Goal: Task Accomplishment & Management: Use online tool/utility

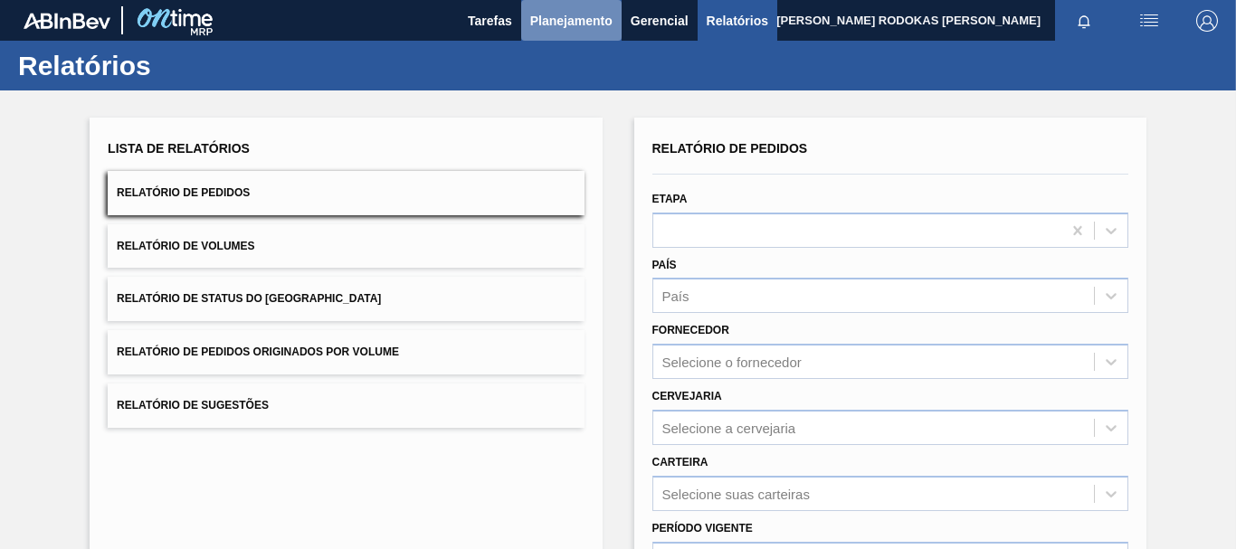
click at [558, 31] on span "Planejamento" at bounding box center [571, 21] width 82 height 22
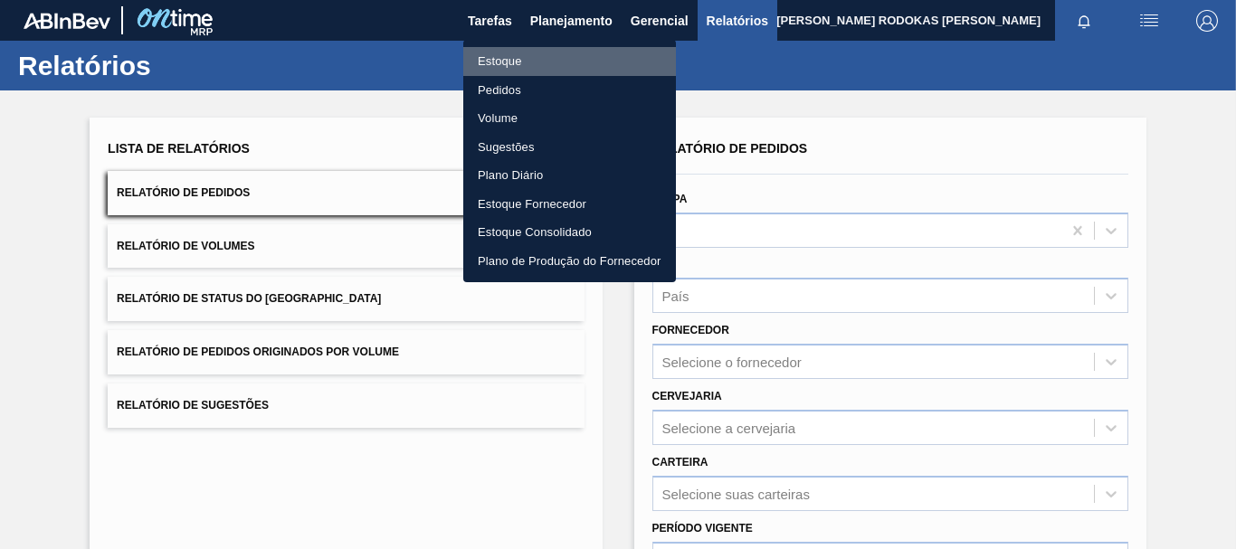
click at [565, 67] on li "Estoque" at bounding box center [569, 61] width 213 height 29
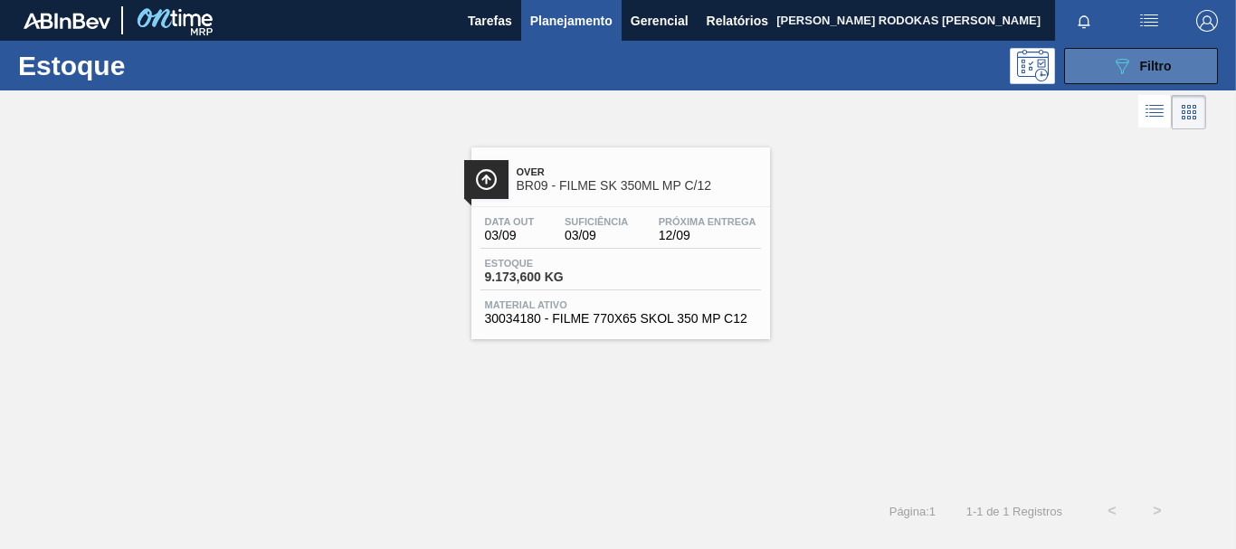
click at [1112, 83] on button "089F7B8B-B2A5-4AFE-B5C0-19BA573D28AC Filtro" at bounding box center [1141, 66] width 154 height 36
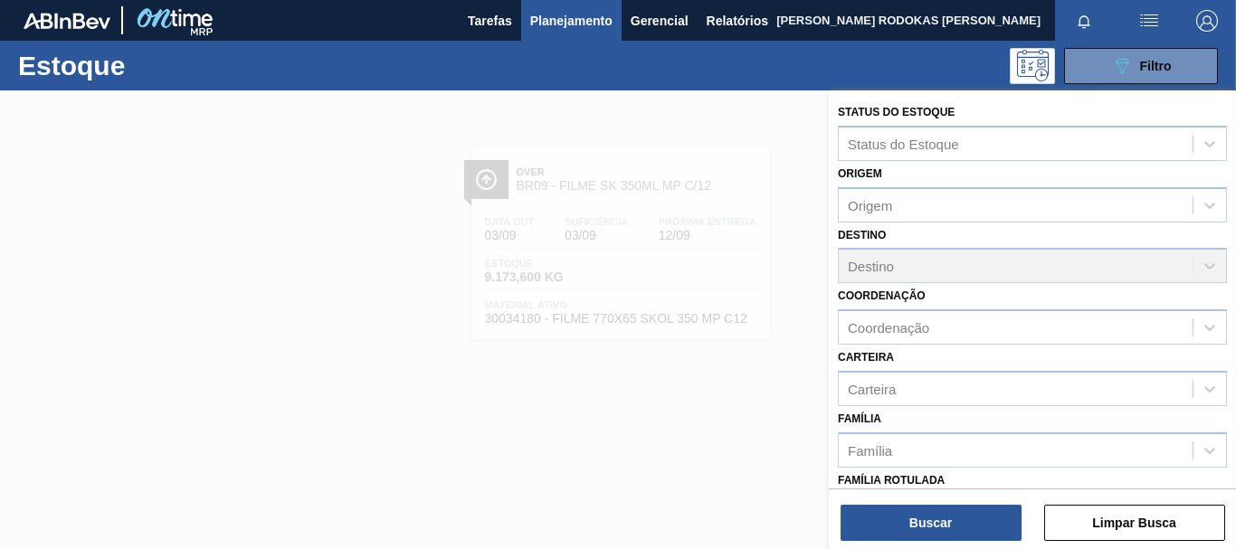
scroll to position [319, 0]
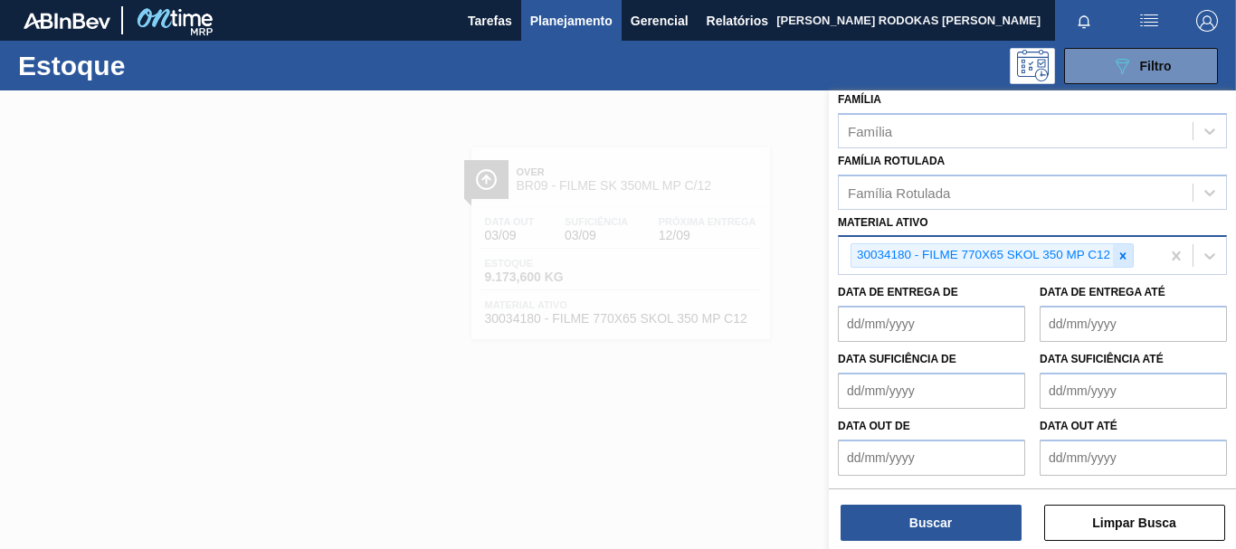
click at [1124, 255] on icon at bounding box center [1123, 255] width 6 height 6
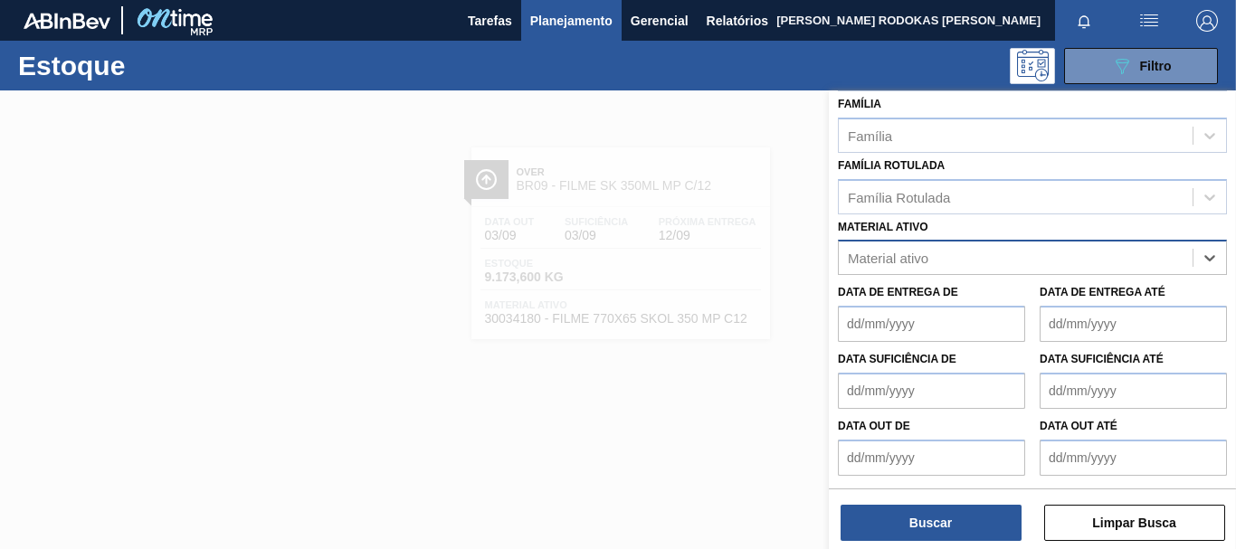
scroll to position [315, 0]
paste ativo "30002293"
type ativo "30002293"
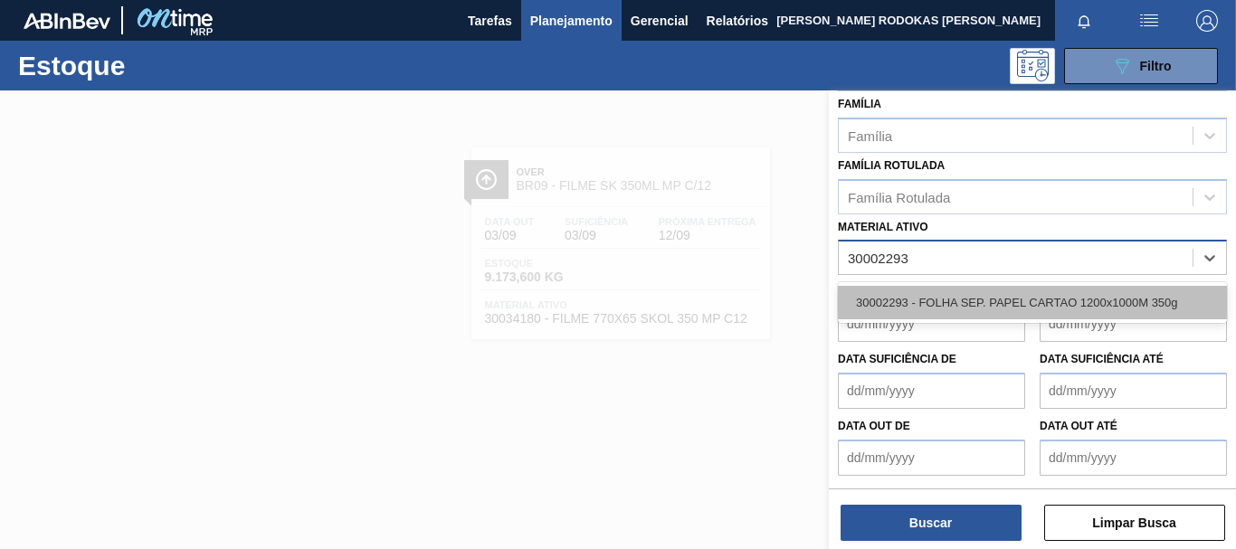
click at [1070, 299] on div "30002293 - FOLHA SEP. PAPEL CARTAO 1200x1000M 350g" at bounding box center [1032, 302] width 389 height 33
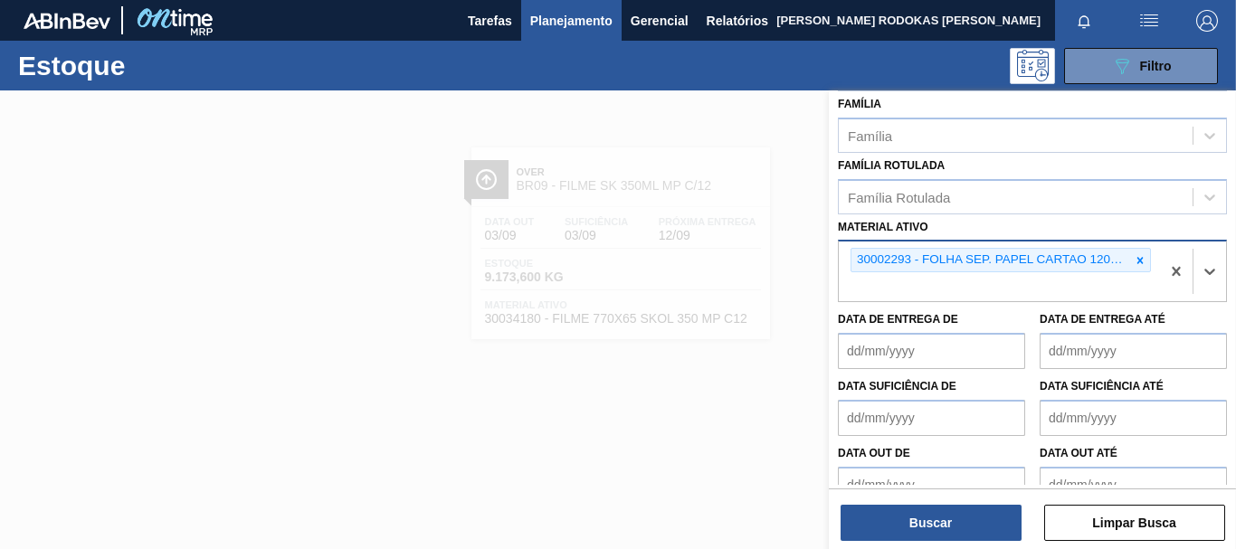
scroll to position [319, 0]
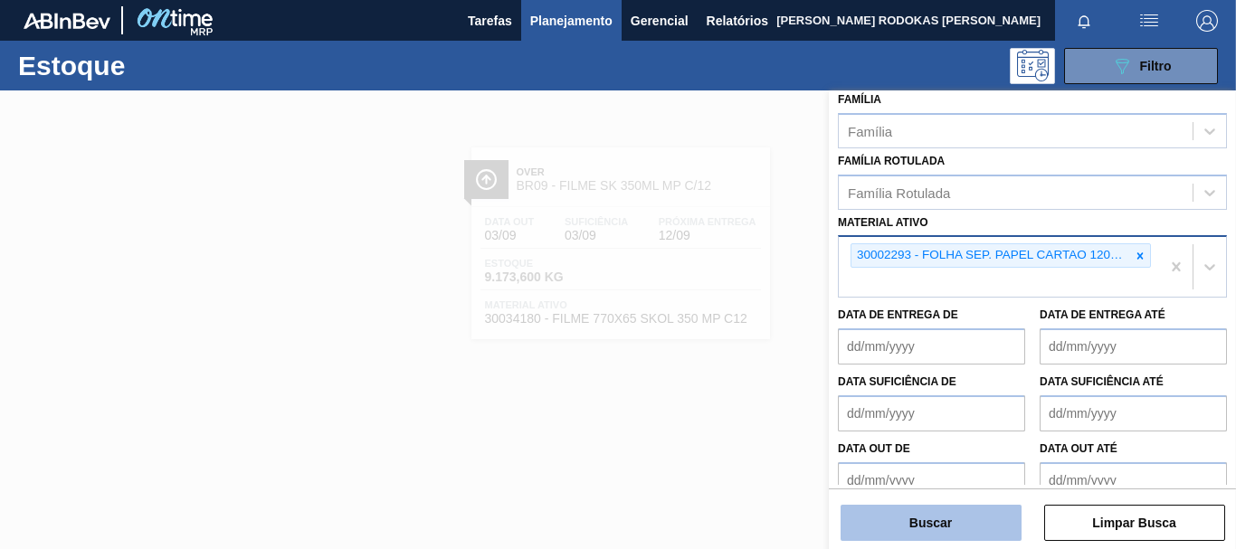
click at [916, 518] on button "Buscar" at bounding box center [931, 523] width 181 height 36
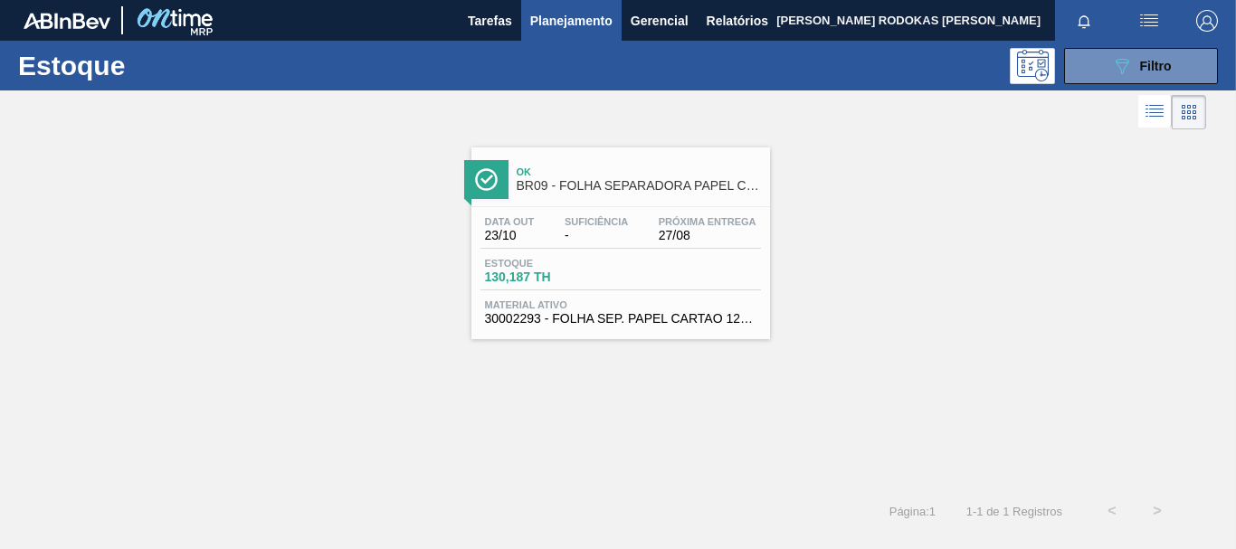
click at [687, 233] on span "27/08" at bounding box center [708, 236] width 98 height 14
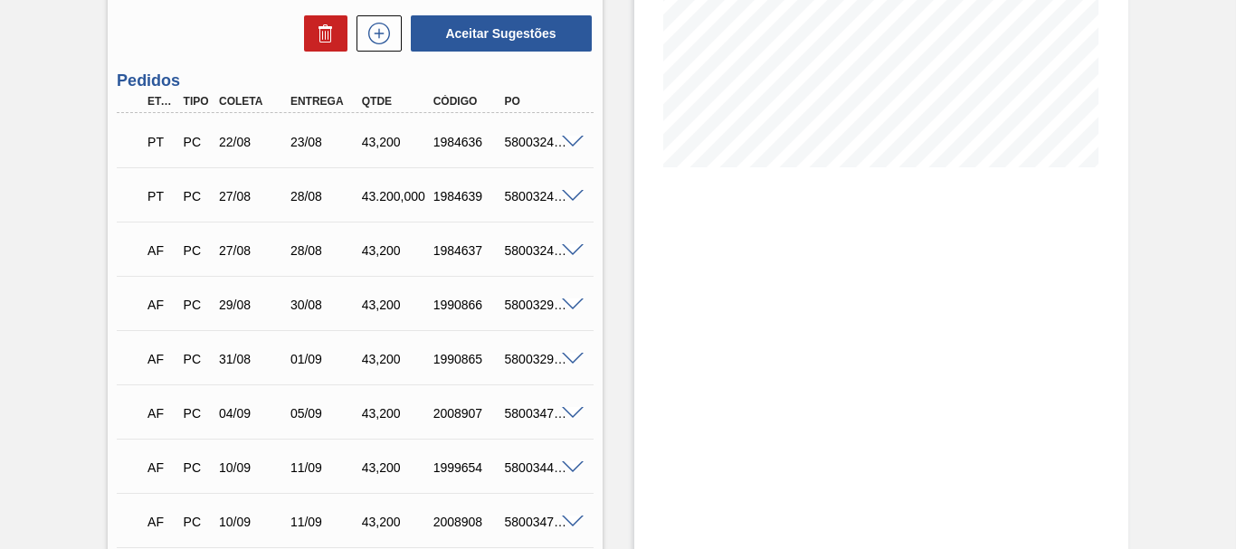
scroll to position [452, 0]
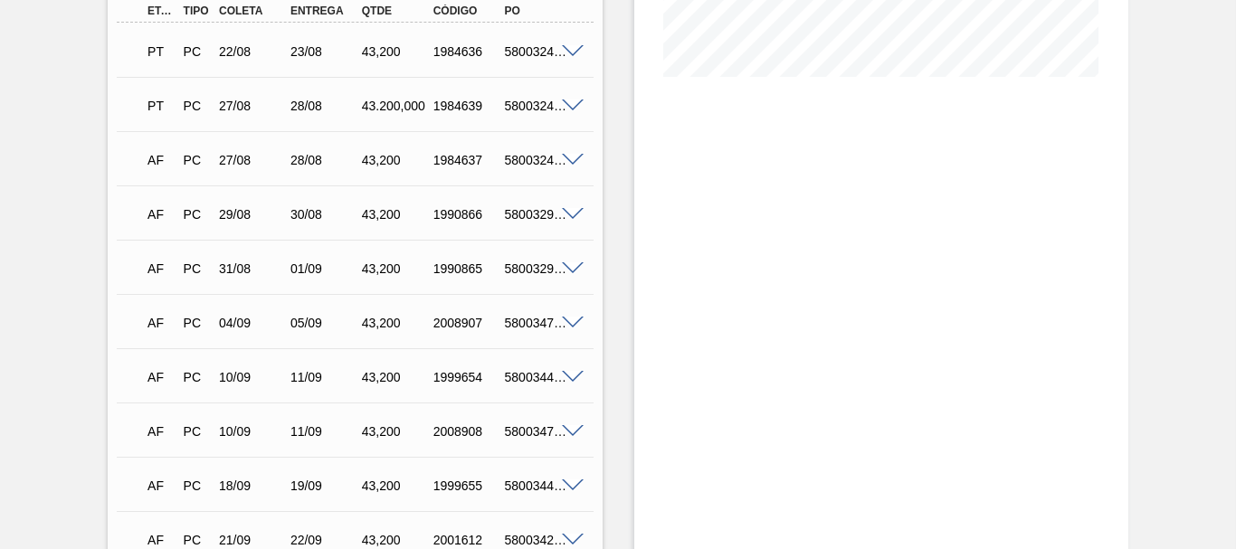
click at [575, 220] on div "5800329960" at bounding box center [538, 214] width 77 height 14
click at [568, 213] on span at bounding box center [573, 215] width 22 height 14
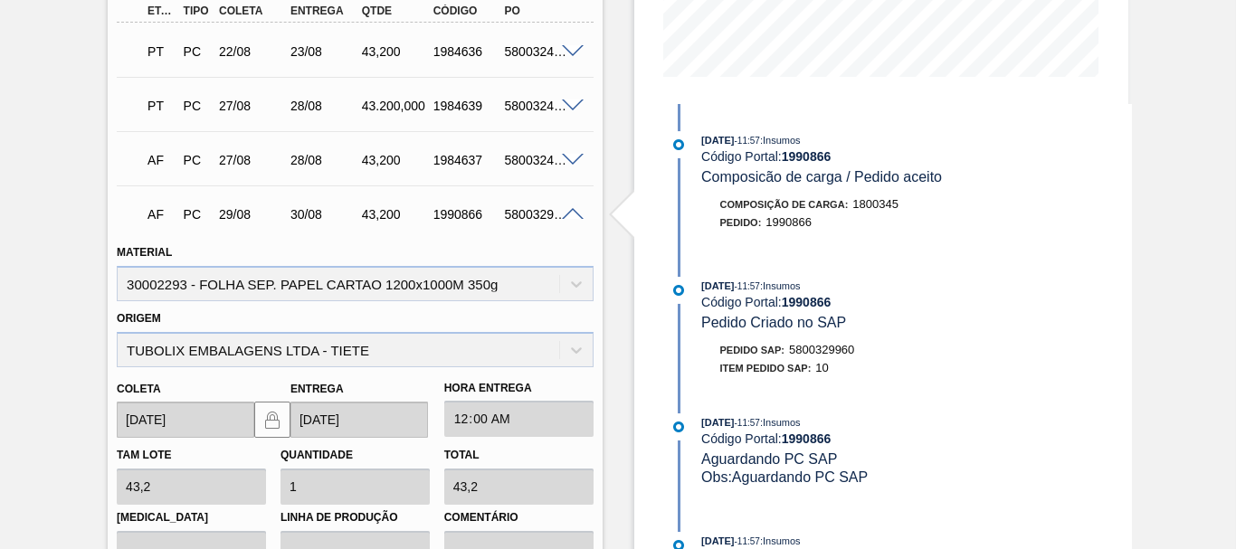
scroll to position [543, 0]
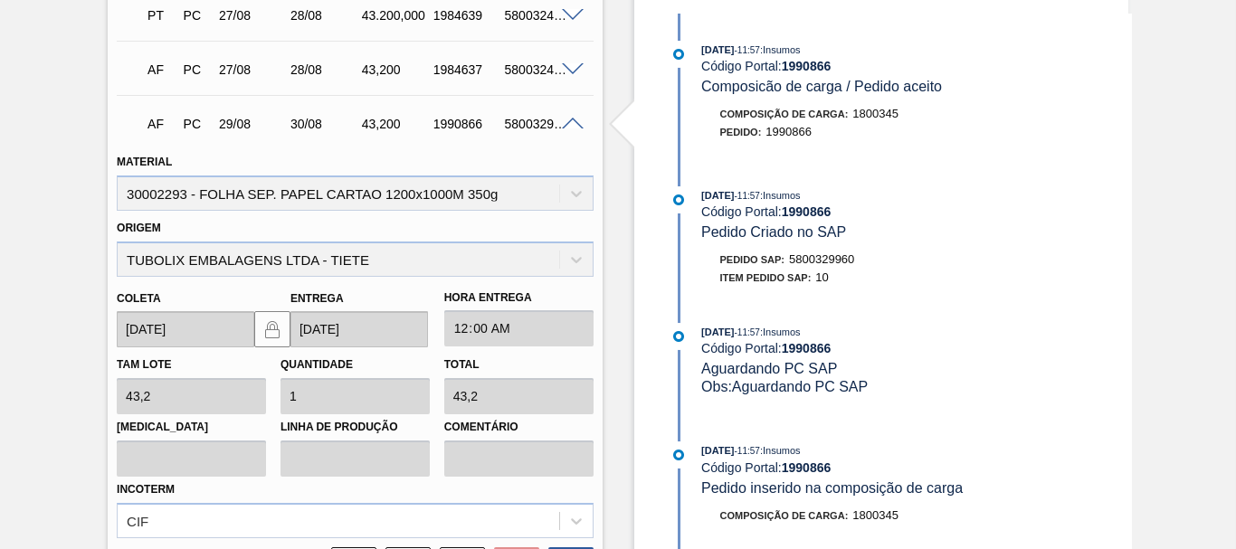
click at [566, 122] on span at bounding box center [573, 125] width 22 height 14
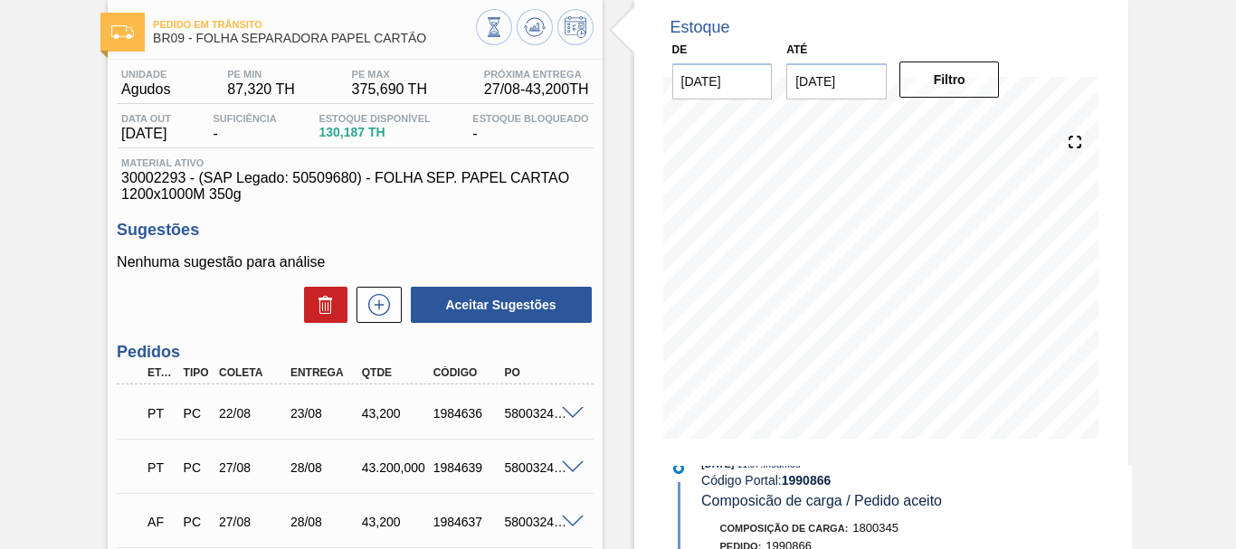
scroll to position [0, 0]
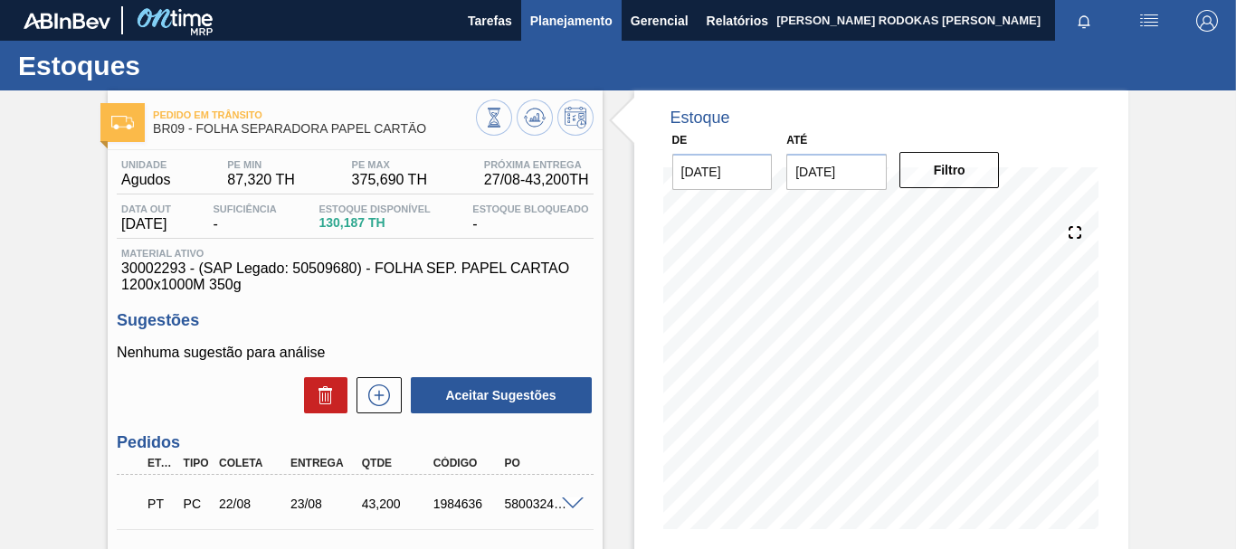
click at [575, 19] on span "Planejamento" at bounding box center [571, 21] width 82 height 22
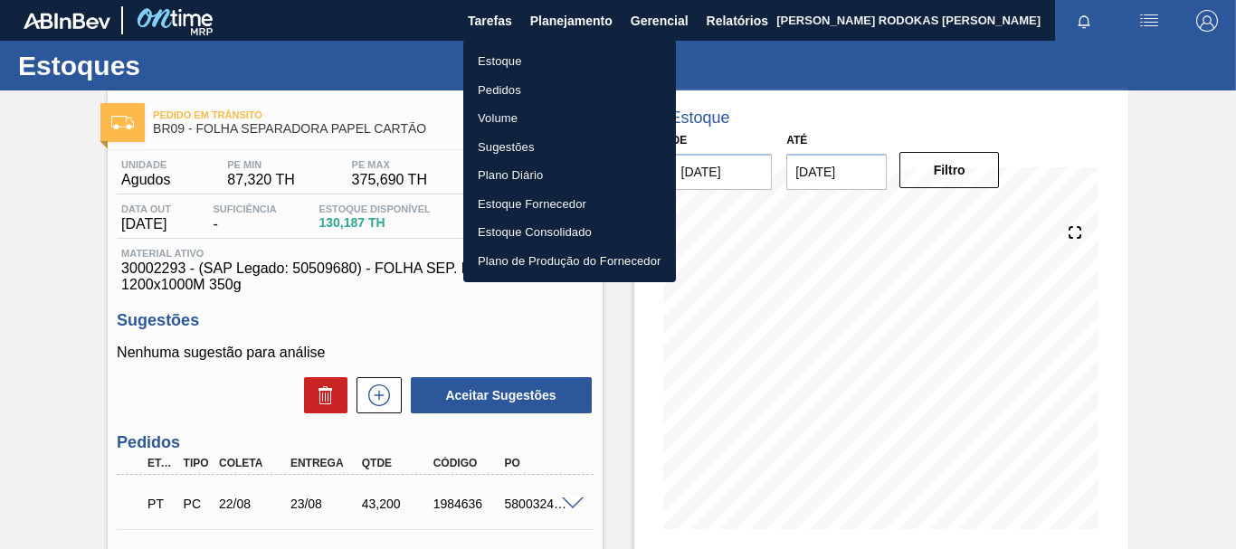
click at [721, 24] on div at bounding box center [618, 274] width 1236 height 549
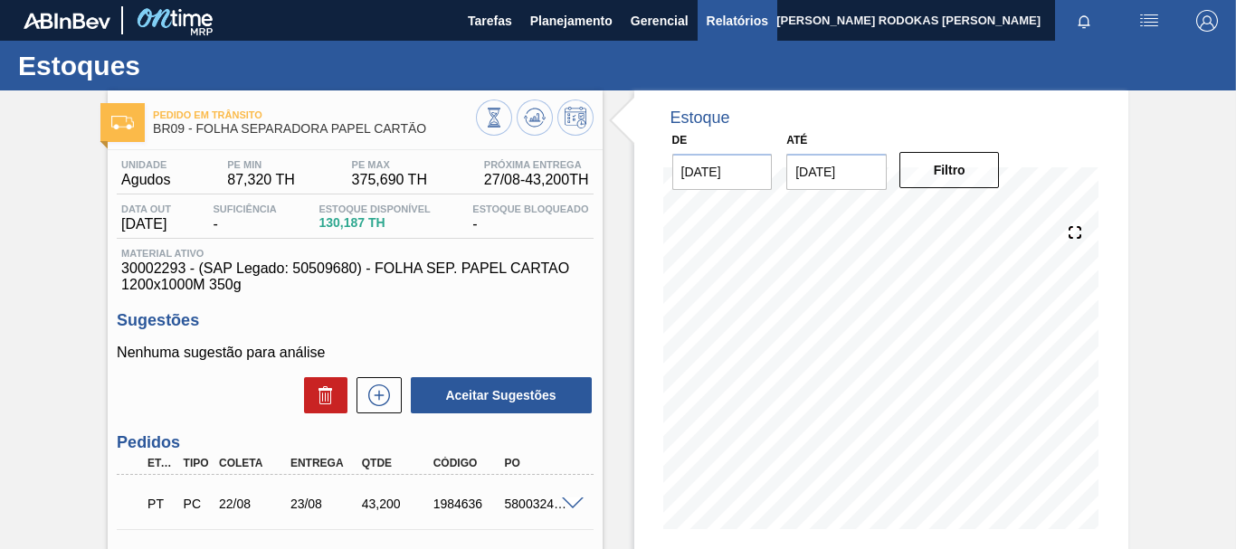
click at [730, 18] on span "Relatórios" at bounding box center [738, 21] width 62 height 22
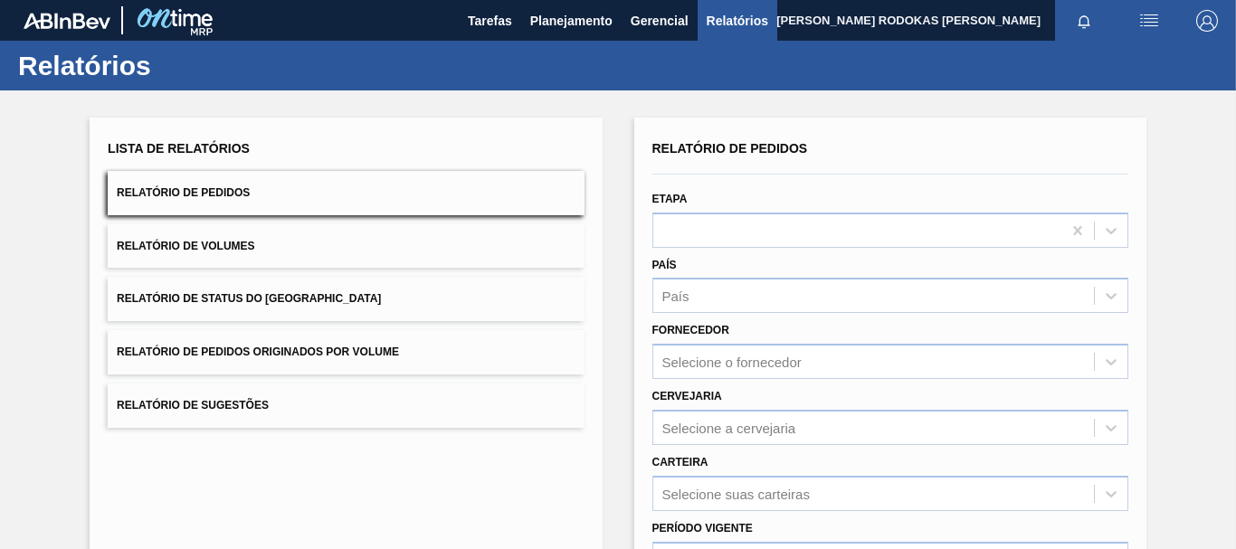
click at [413, 203] on button "Relatório de Pedidos" at bounding box center [346, 193] width 476 height 44
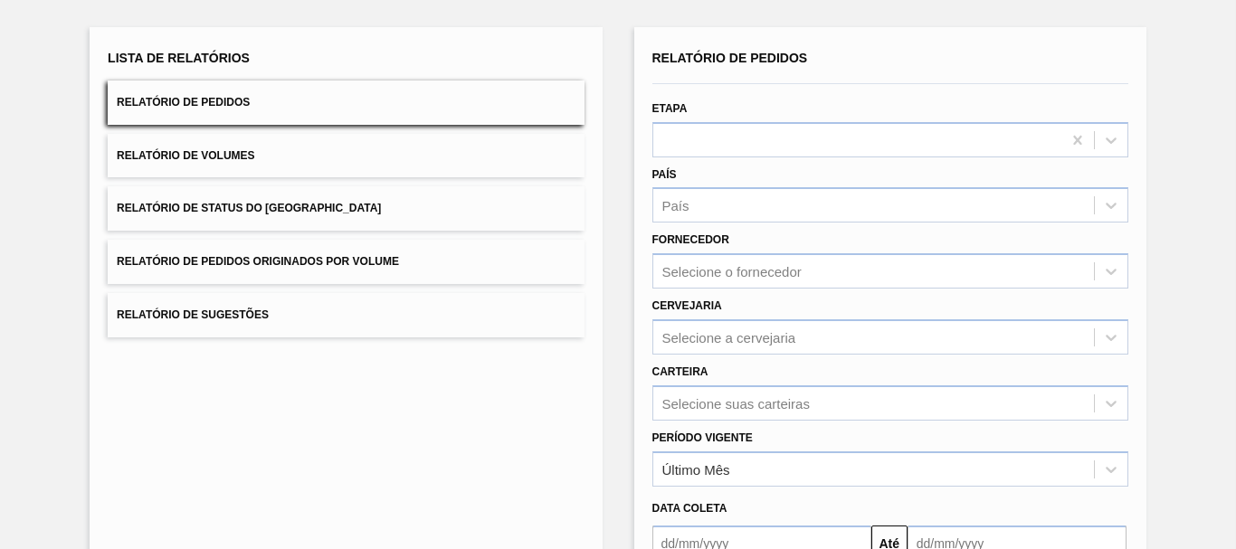
scroll to position [271, 0]
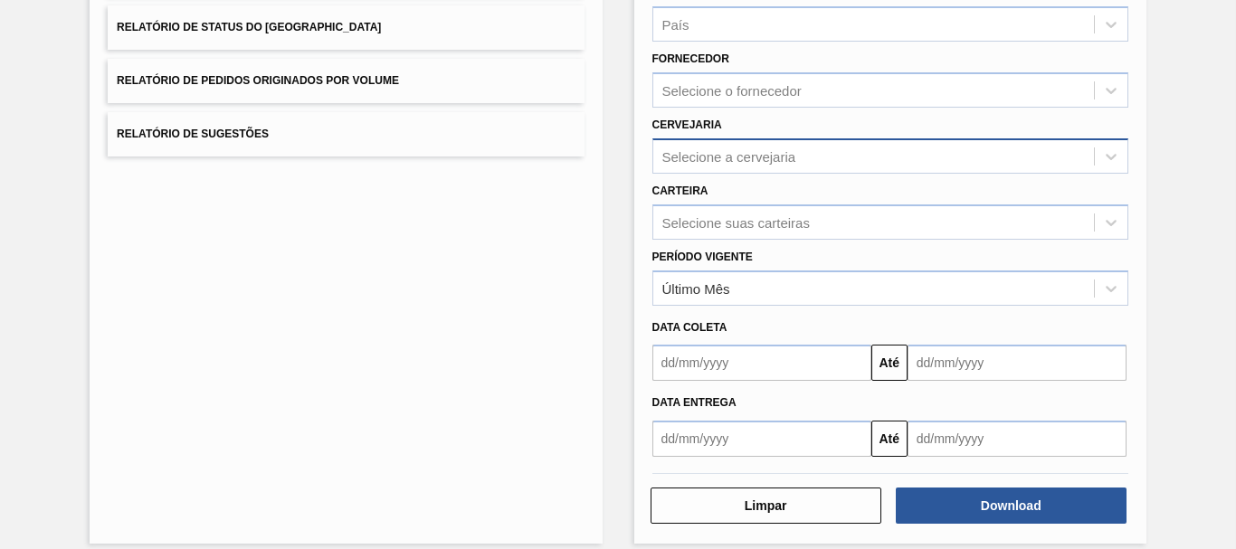
click at [753, 156] on div "Selecione a cervejaria" at bounding box center [729, 155] width 134 height 15
click at [726, 220] on div "BR09 - Agudos" at bounding box center [890, 201] width 476 height 41
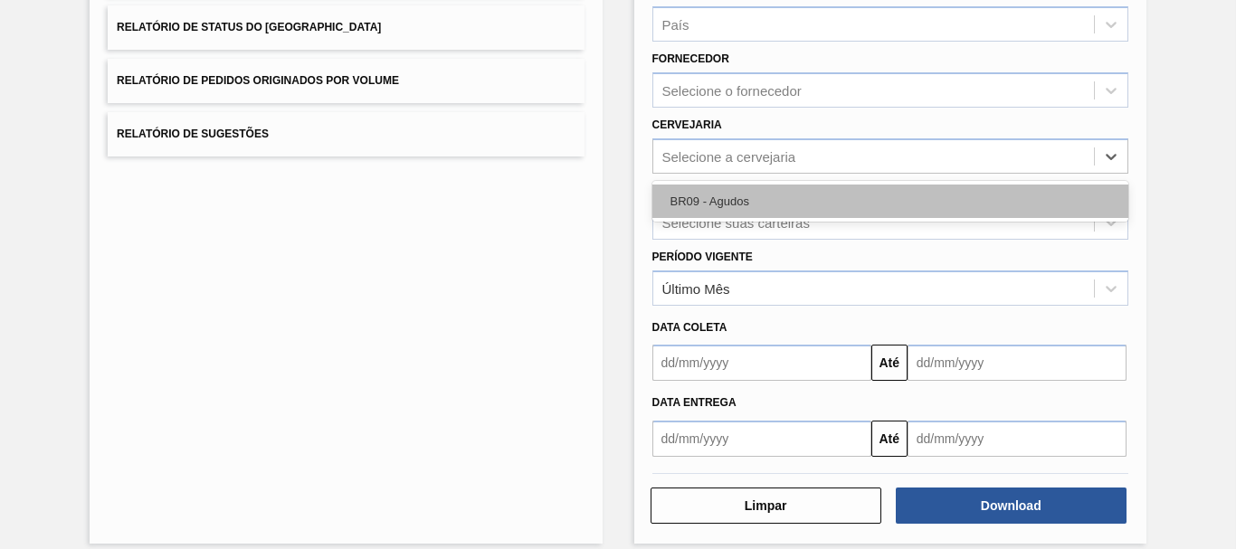
click at [709, 200] on div "BR09 - Agudos" at bounding box center [890, 201] width 476 height 33
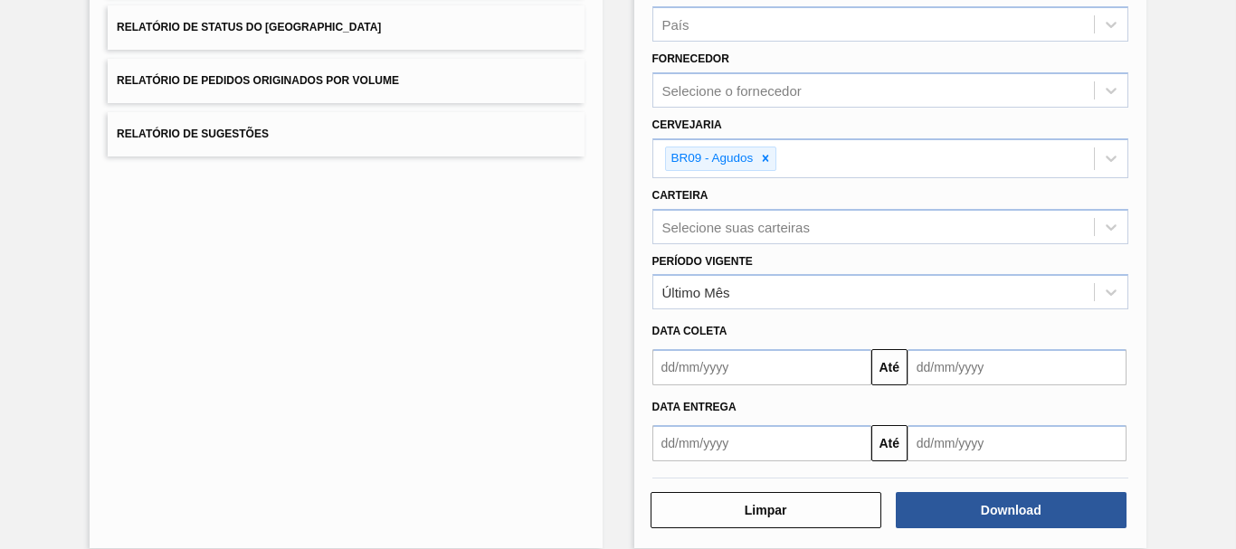
click at [965, 530] on div "Download" at bounding box center [1012, 510] width 245 height 40
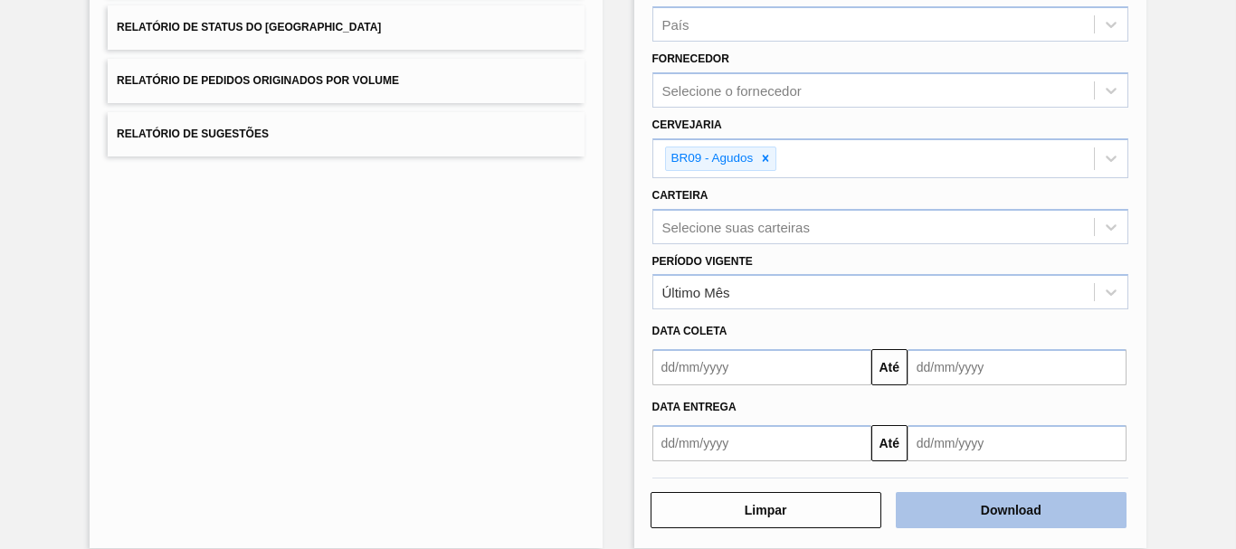
click at [957, 520] on button "Download" at bounding box center [1011, 510] width 231 height 36
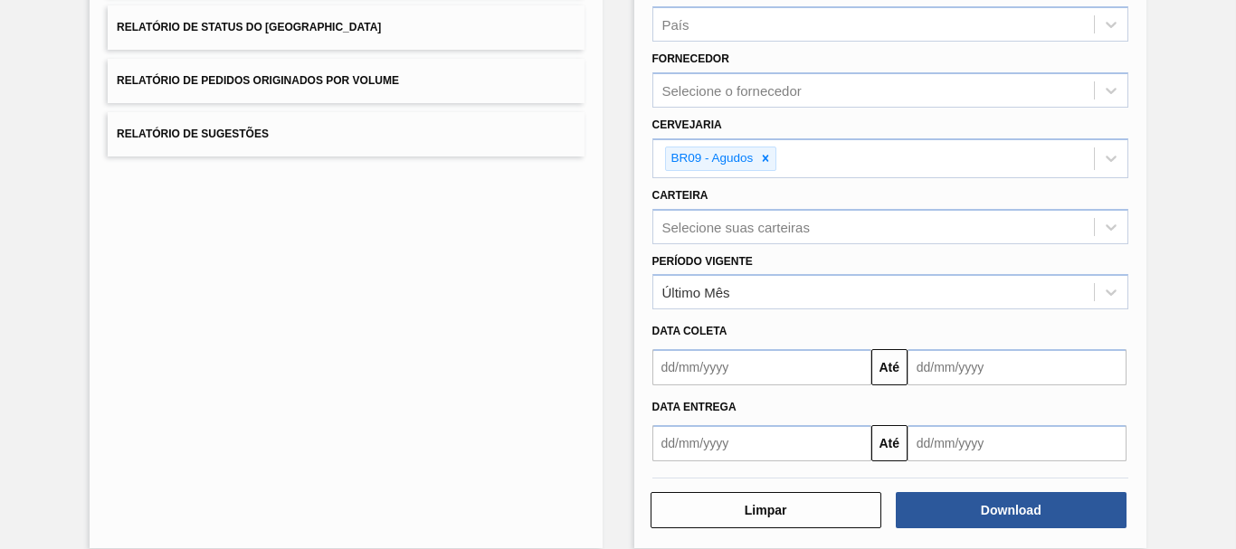
scroll to position [0, 0]
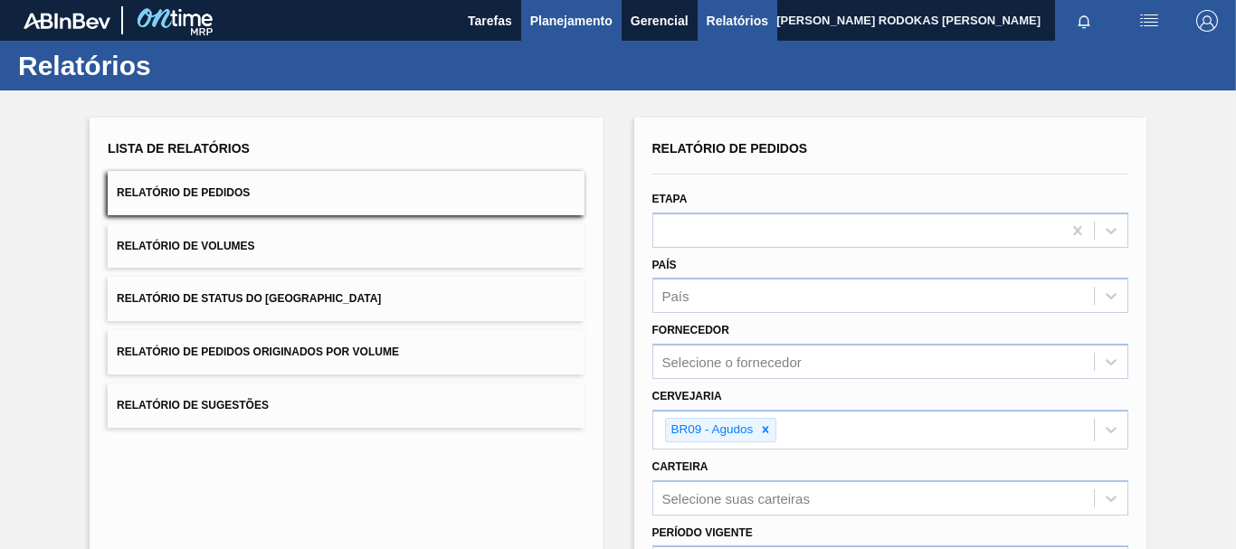
click at [582, 26] on span "Planejamento" at bounding box center [571, 21] width 82 height 22
